Goal: Task Accomplishment & Management: Complete application form

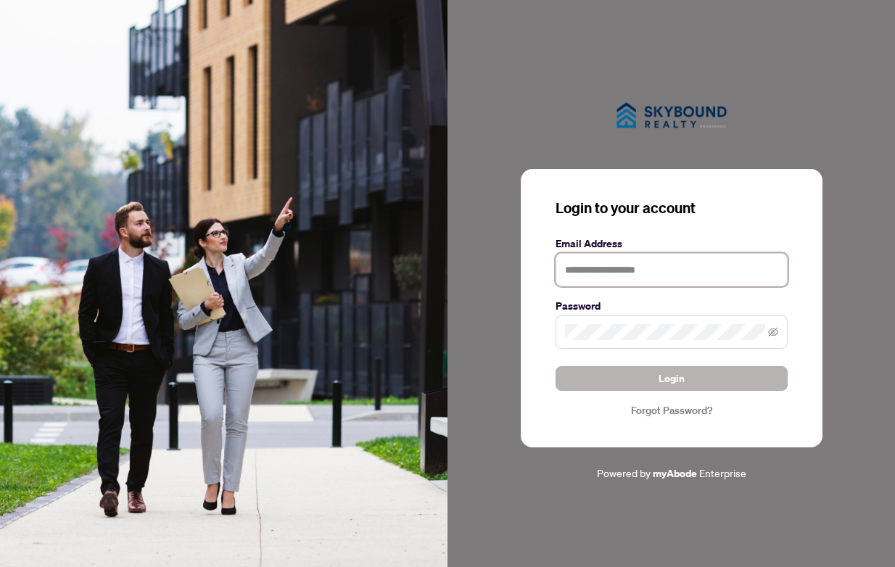
type input "**********"
click at [667, 377] on span "Login" at bounding box center [672, 378] width 26 height 23
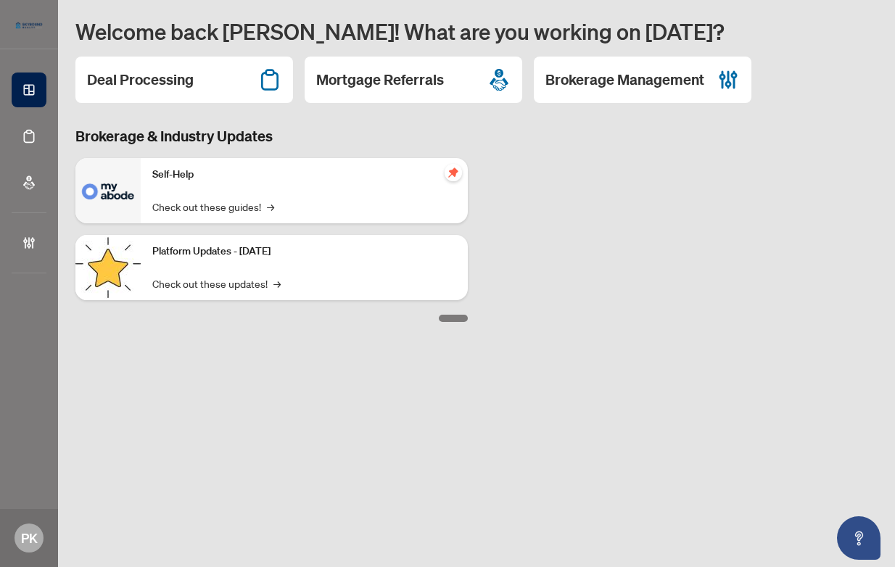
click at [169, 78] on h2 "Deal Processing" at bounding box center [140, 80] width 107 height 20
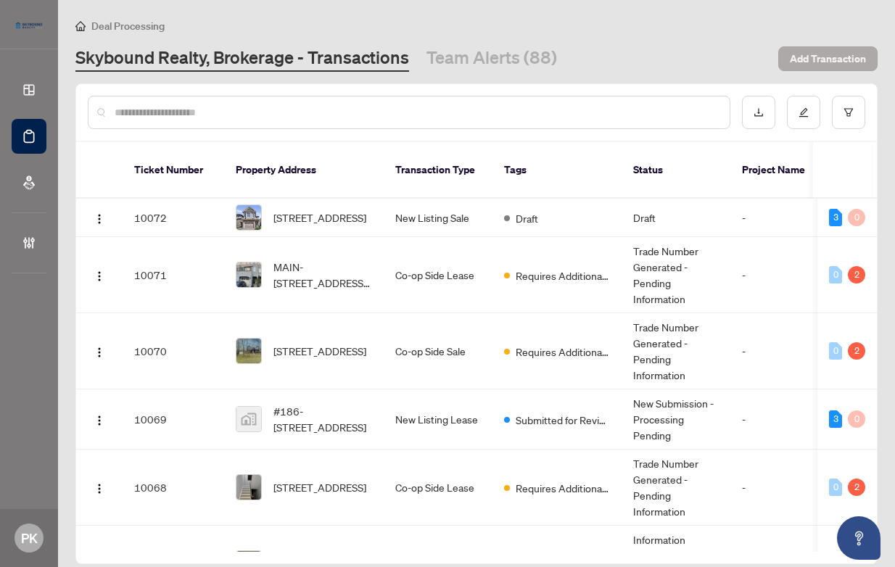
click at [821, 59] on span "Add Transaction" at bounding box center [828, 58] width 76 height 23
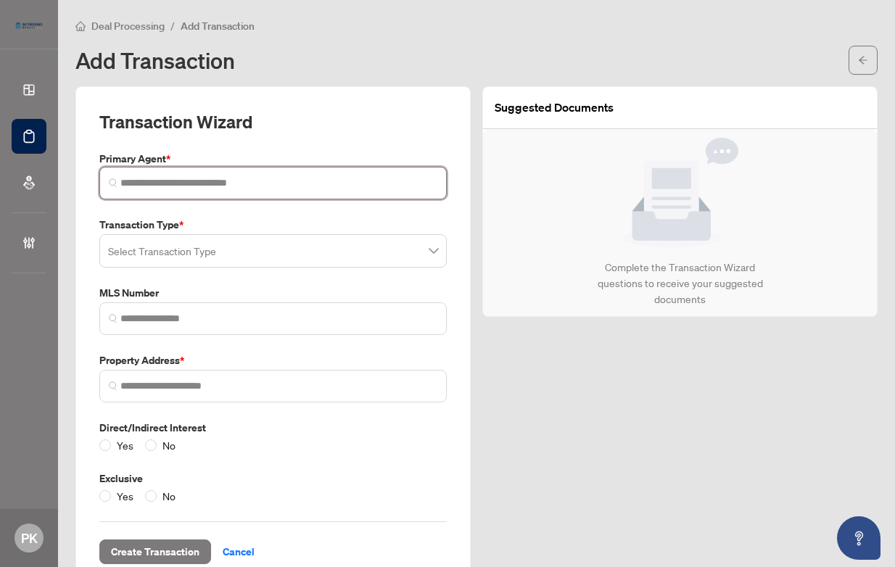
click at [177, 181] on input "search" at bounding box center [278, 183] width 317 height 15
type input "*"
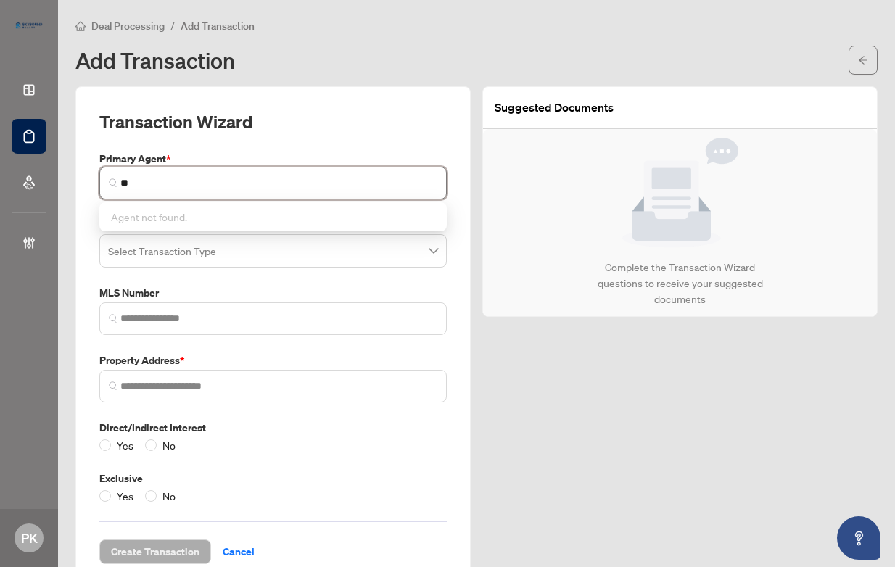
type input "*"
